Goal: Task Accomplishment & Management: Manage account settings

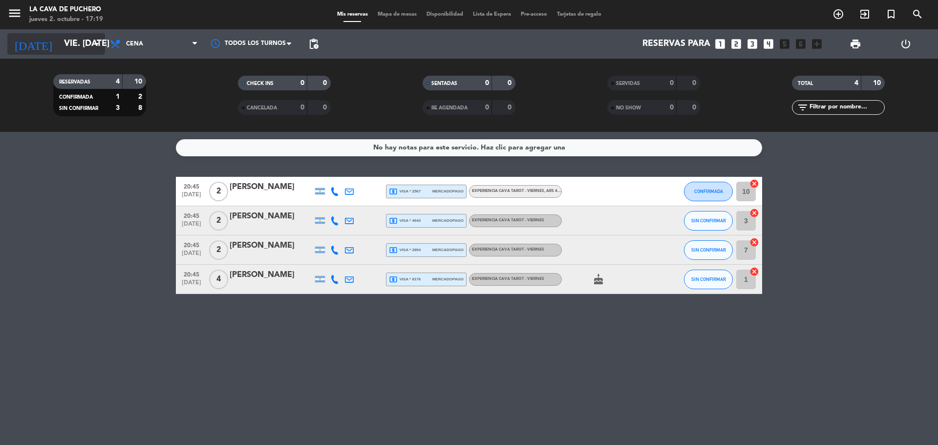
click at [74, 44] on input "vie. [DATE]" at bounding box center [115, 44] width 113 height 20
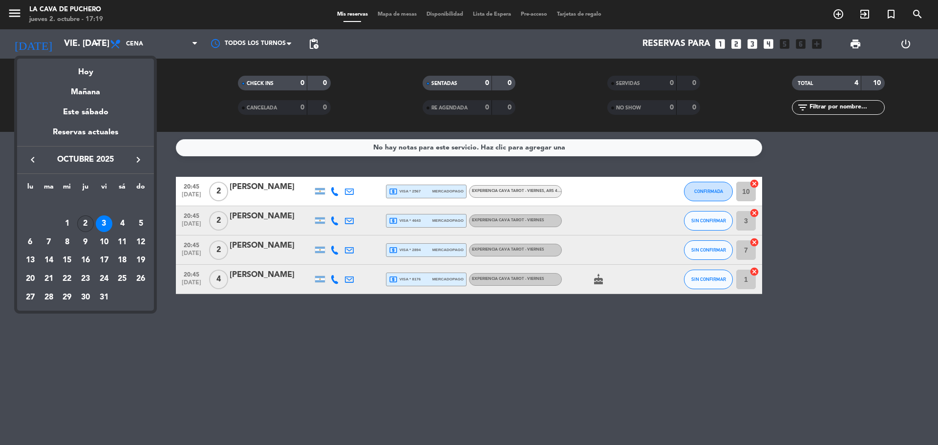
click at [89, 223] on div "2" at bounding box center [85, 224] width 17 height 17
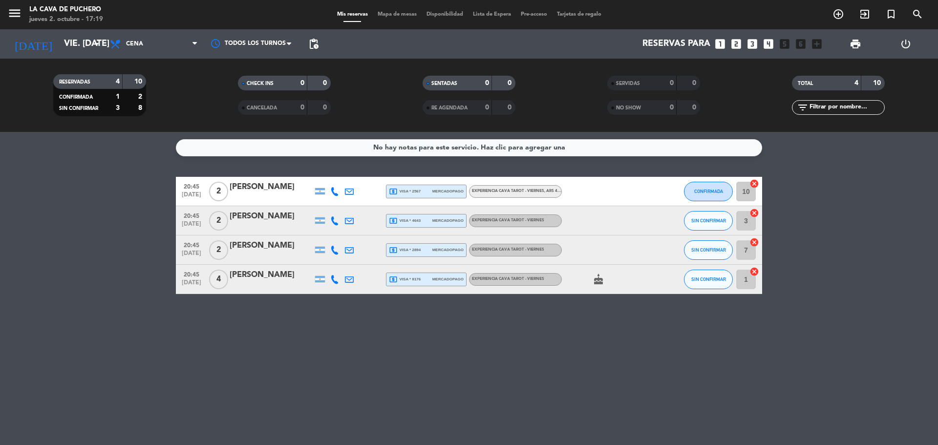
type input "[DEMOGRAPHIC_DATA] [DATE]"
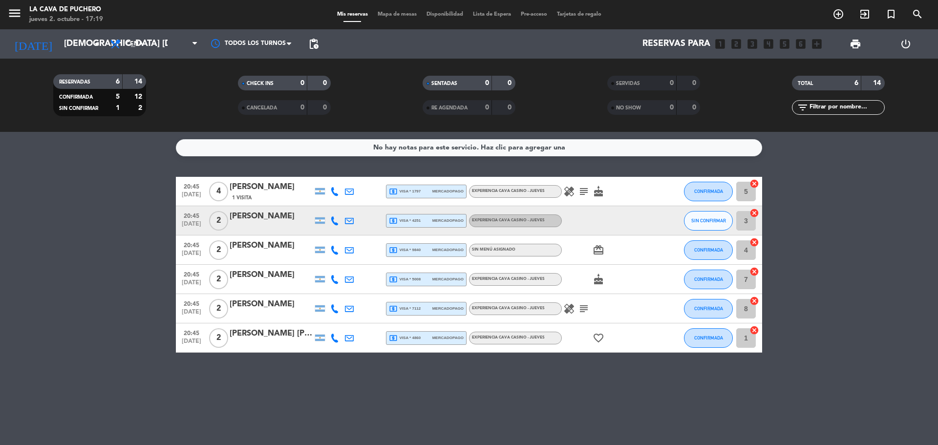
click at [584, 307] on icon "subject" at bounding box center [584, 309] width 12 height 12
click at [568, 311] on icon "healing" at bounding box center [570, 309] width 12 height 12
click at [584, 308] on icon "subject" at bounding box center [584, 309] width 12 height 12
click at [596, 282] on icon "cake" at bounding box center [599, 280] width 12 height 12
click at [598, 281] on icon "cake" at bounding box center [599, 280] width 12 height 12
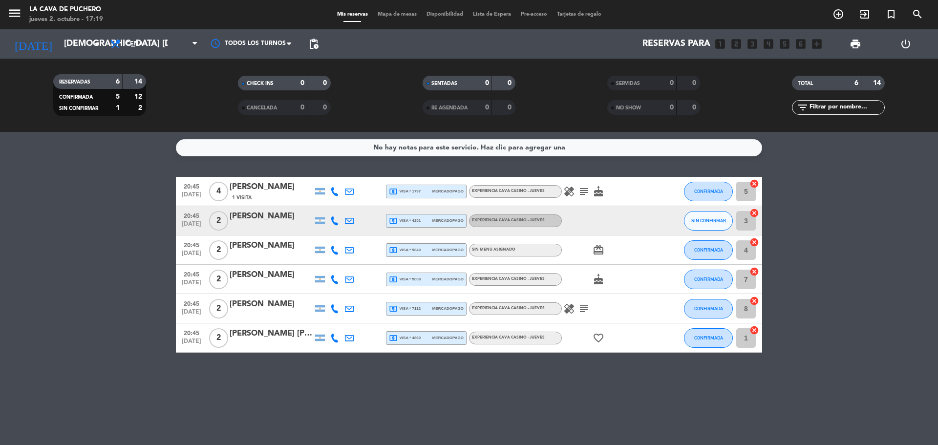
click at [595, 257] on div "card_giftcard" at bounding box center [606, 250] width 88 height 29
click at [598, 256] on div "card_giftcard" at bounding box center [606, 250] width 88 height 29
click at [604, 245] on icon "card_giftcard" at bounding box center [599, 250] width 12 height 12
click at [600, 183] on div "healing subject cake" at bounding box center [606, 191] width 88 height 29
click at [600, 187] on icon "cake" at bounding box center [599, 192] width 12 height 12
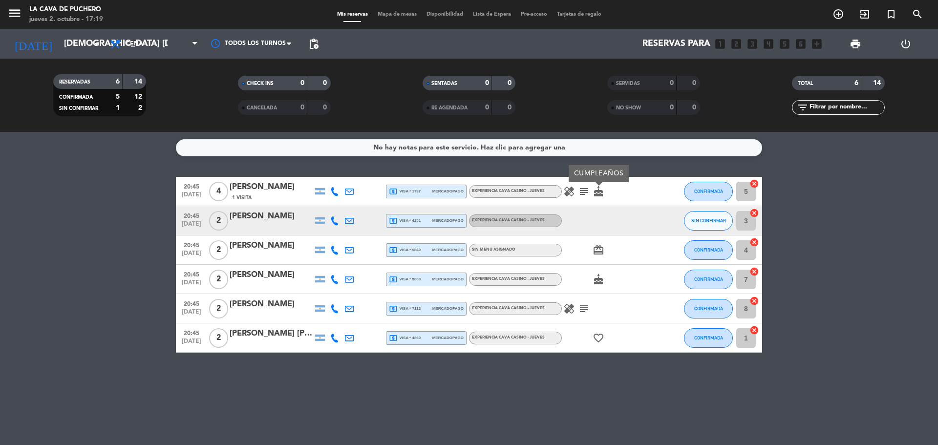
click at [586, 190] on icon "subject" at bounding box center [584, 192] width 12 height 12
click at [568, 189] on icon "healing" at bounding box center [570, 192] width 12 height 12
click at [601, 342] on icon "favorite_border" at bounding box center [599, 338] width 12 height 12
click at [583, 192] on icon "subject" at bounding box center [584, 192] width 12 height 12
click at [572, 303] on div "healing subject" at bounding box center [606, 308] width 88 height 29
